Goal: Transaction & Acquisition: Purchase product/service

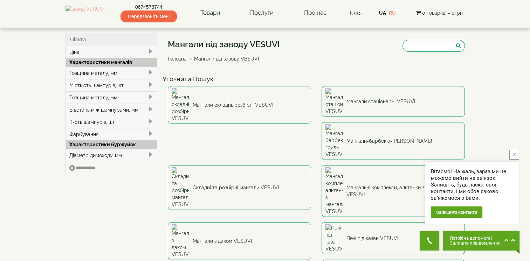
scroll to position [35, 0]
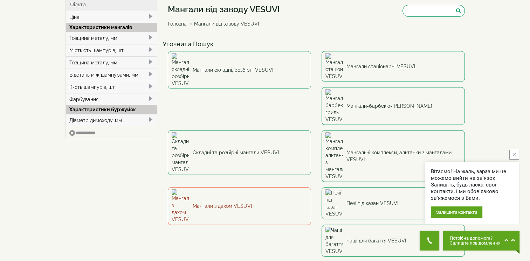
click at [311, 187] on link "Мангали з дахом VESUVI" at bounding box center [239, 206] width 143 height 38
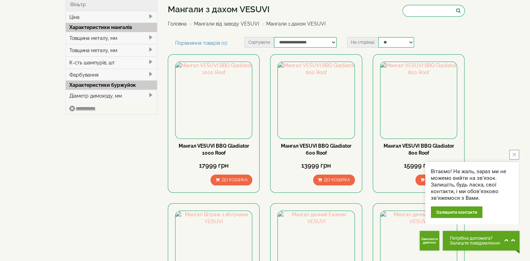
click at [515, 155] on icon "close button" at bounding box center [514, 155] width 4 height 4
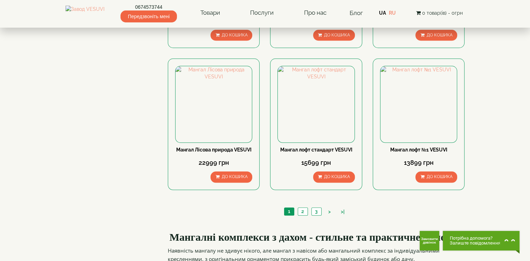
scroll to position [630, 0]
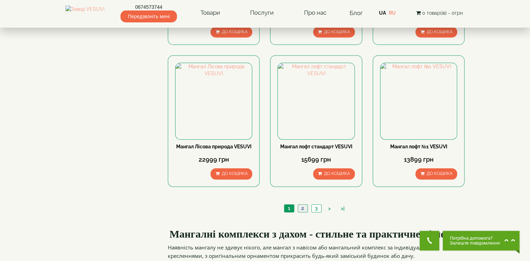
click at [300, 209] on link "2" at bounding box center [303, 208] width 10 height 7
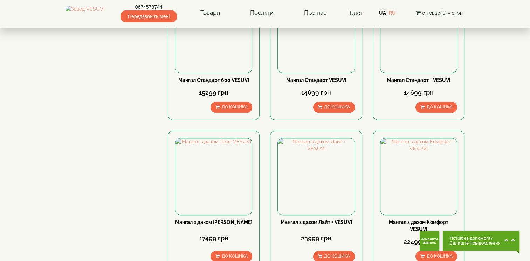
scroll to position [455, 0]
